Goal: Task Accomplishment & Management: Manage account settings

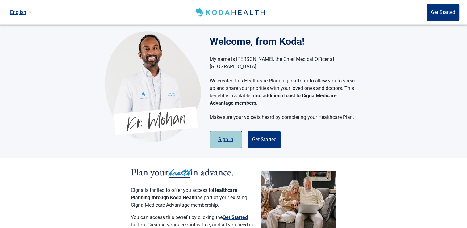
click at [228, 134] on button "Sign in" at bounding box center [226, 139] width 32 height 17
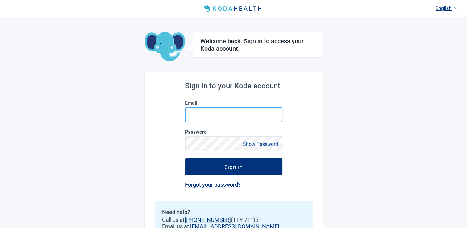
click at [200, 112] on input "Email" at bounding box center [234, 114] width 98 height 15
type input "[EMAIL_ADDRESS][DOMAIN_NAME]"
click at [209, 186] on link "Forgot your password?" at bounding box center [213, 184] width 56 height 6
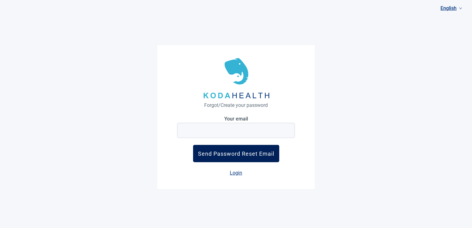
click at [238, 149] on button "Send Password Reset Email" at bounding box center [236, 153] width 86 height 17
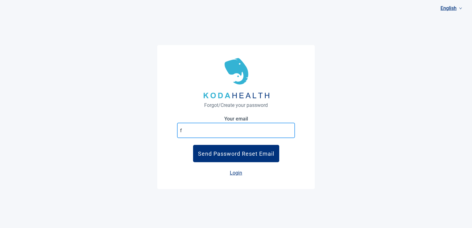
type input "[EMAIL_ADDRESS][DOMAIN_NAME]"
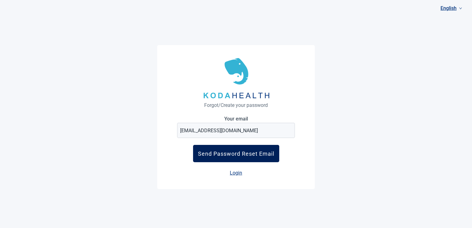
click at [220, 154] on div "Send Password Reset Email" at bounding box center [236, 153] width 76 height 6
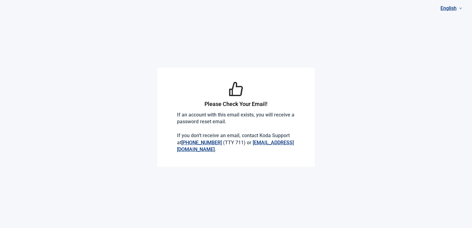
click at [205, 149] on link "[EMAIL_ADDRESS][DOMAIN_NAME]" at bounding box center [235, 146] width 117 height 13
